Goal: Find specific fact: Find specific fact

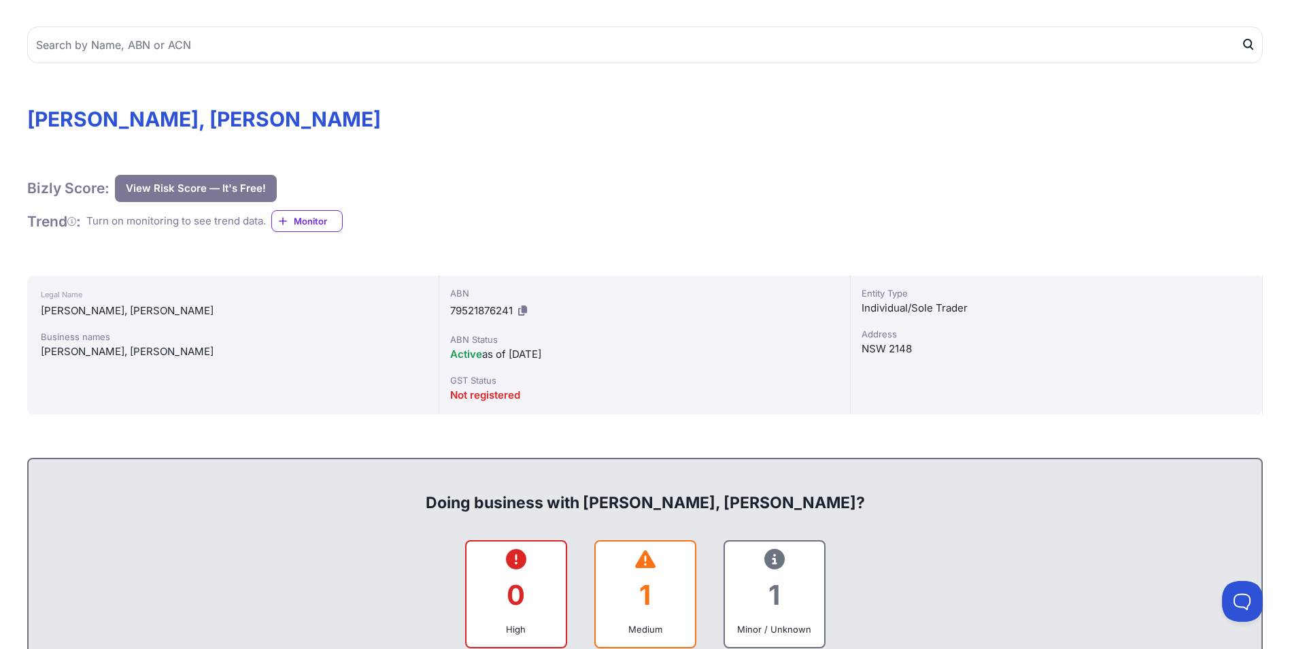
scroll to position [136, 0]
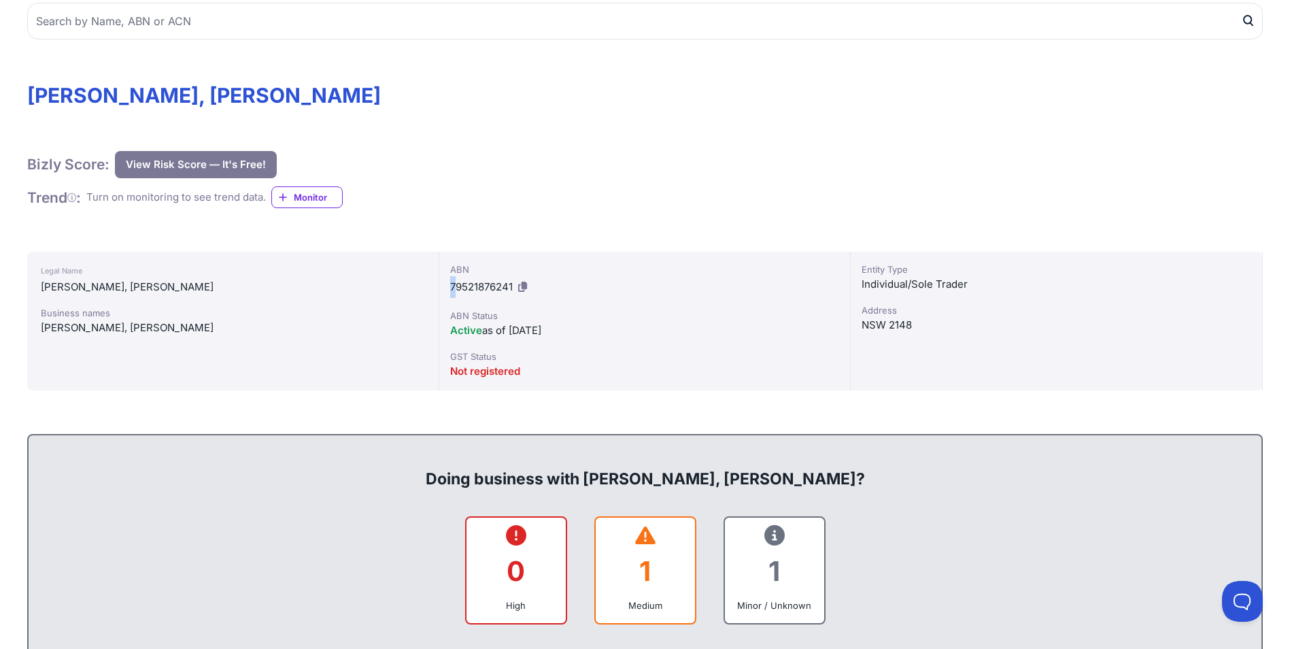
click at [454, 288] on div "ABN 79521876241 ABN Status Active as of [DATE] GST Status Not registered" at bounding box center [645, 321] width 412 height 139
drag, startPoint x: 454, startPoint y: 288, endPoint x: 451, endPoint y: 270, distance: 18.0
click at [451, 270] on div "ABN" at bounding box center [645, 270] width 390 height 14
drag, startPoint x: 451, startPoint y: 268, endPoint x: 513, endPoint y: 285, distance: 64.2
click at [513, 285] on div "ABN 79521876241" at bounding box center [645, 280] width 390 height 35
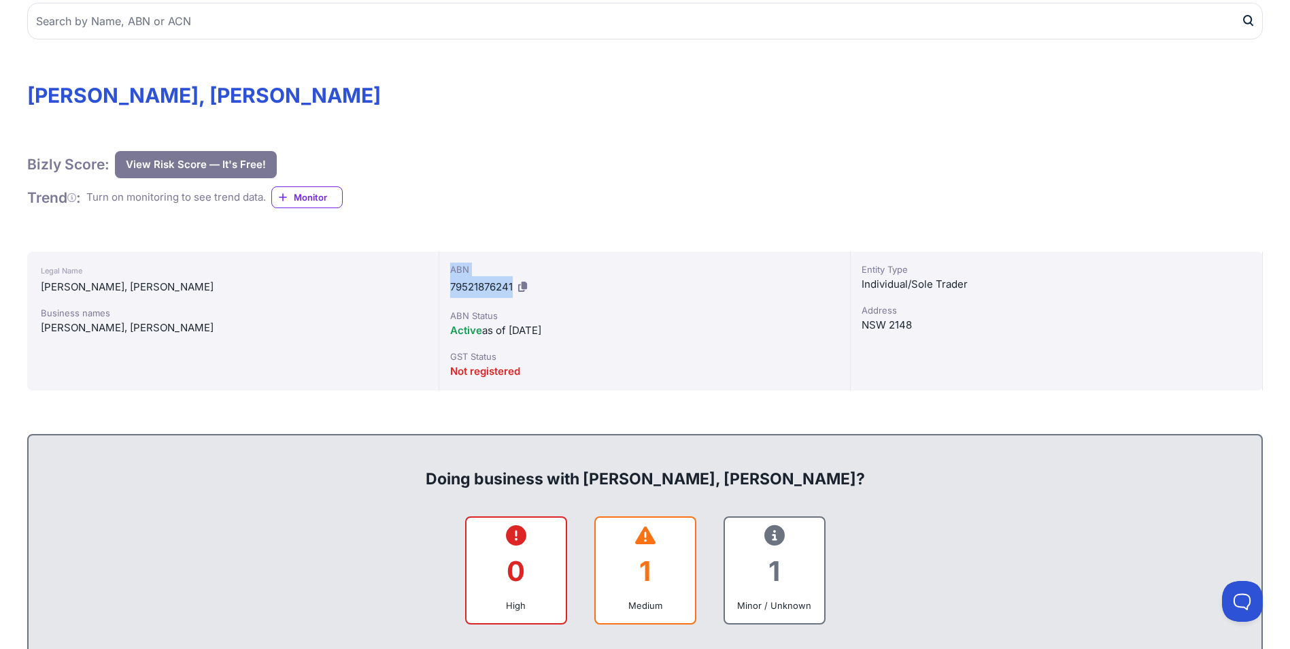
copy div "ABN 79521876241"
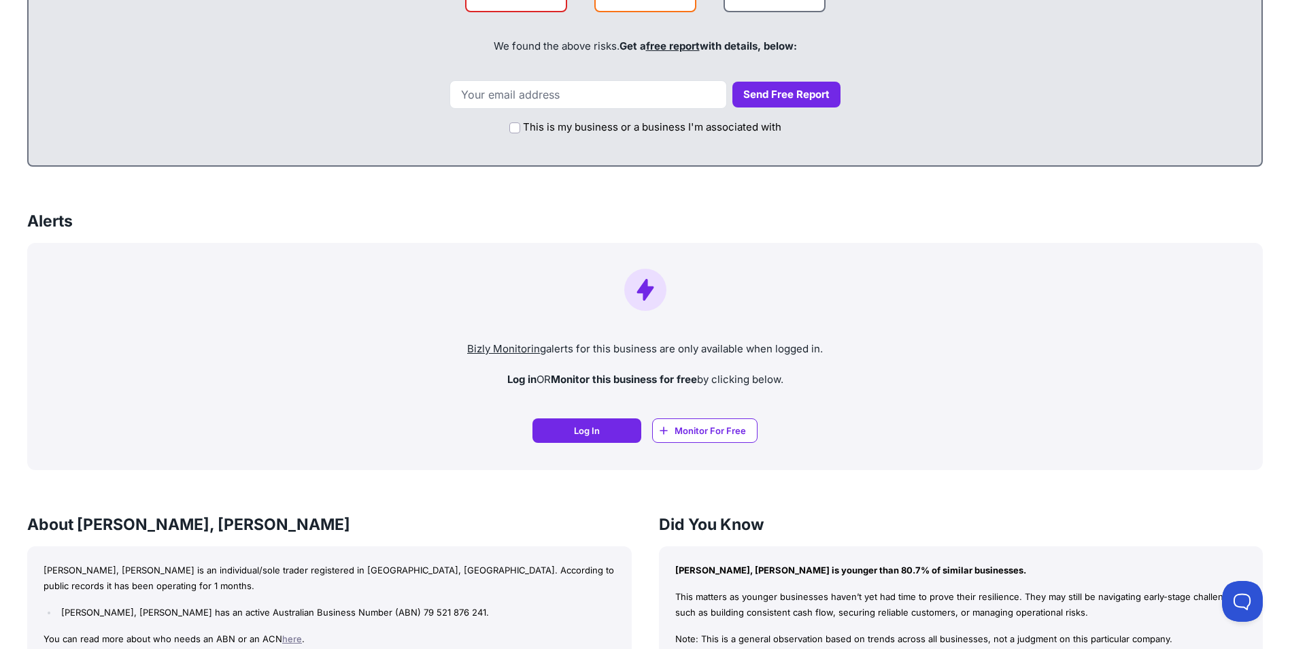
scroll to position [952, 0]
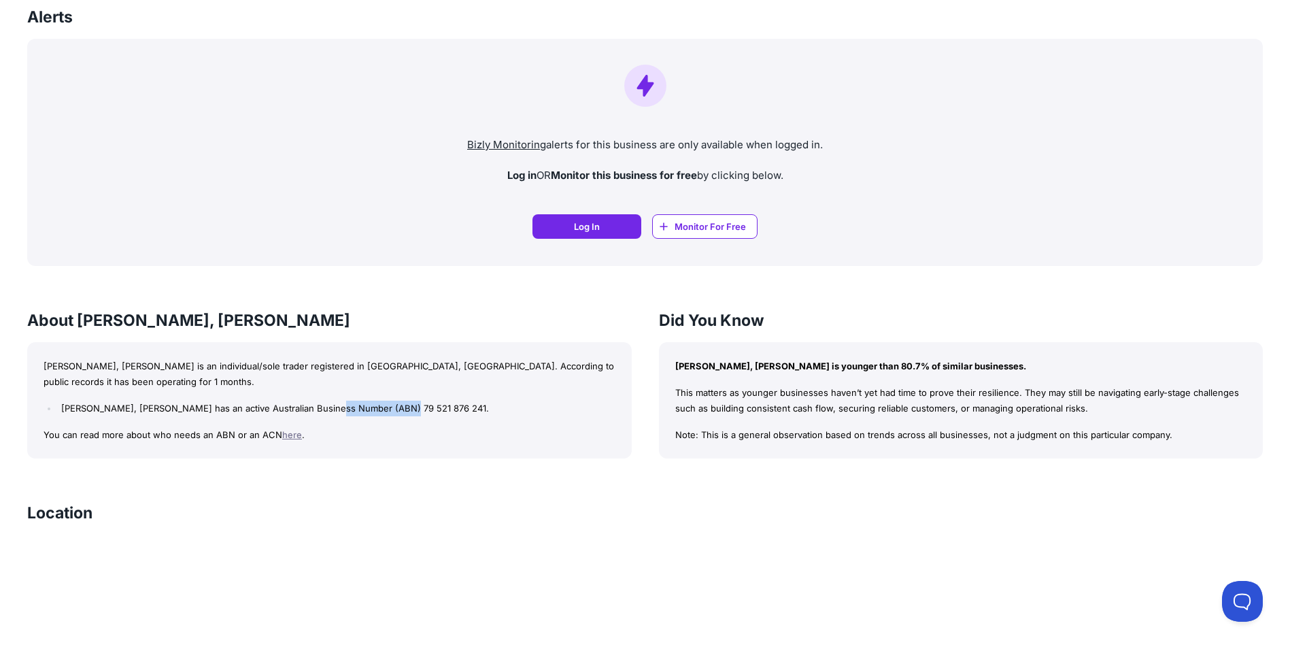
drag, startPoint x: 405, startPoint y: 392, endPoint x: 334, endPoint y: 386, distance: 71.6
click at [334, 401] on li "[PERSON_NAME], [PERSON_NAME] has an active Australian Business Number (ABN) 79 …" at bounding box center [336, 409] width 557 height 16
copy li "79 521 876 241."
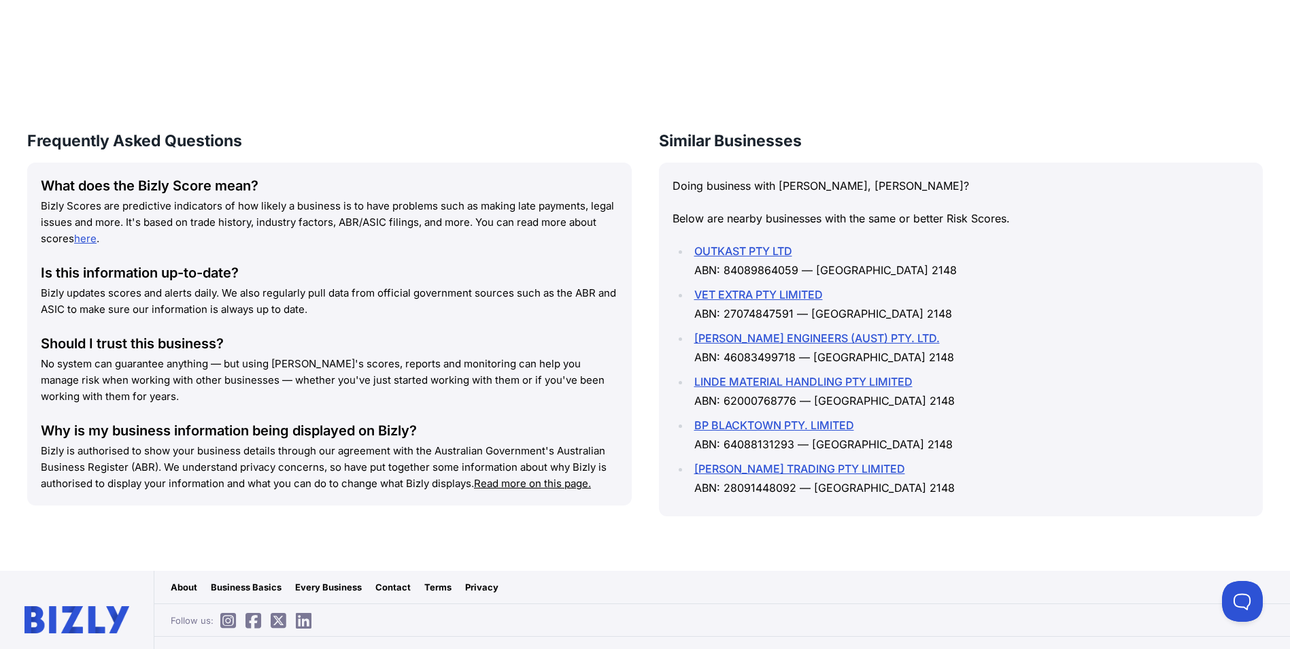
scroll to position [1726, 0]
